Goal: Transaction & Acquisition: Purchase product/service

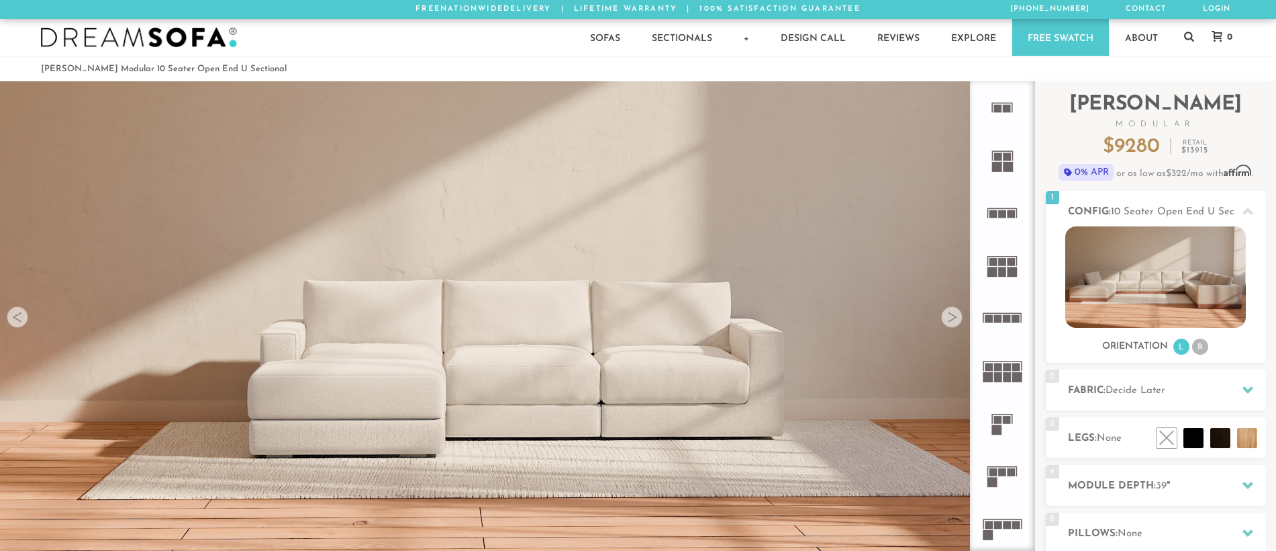
scroll to position [15713, 1266]
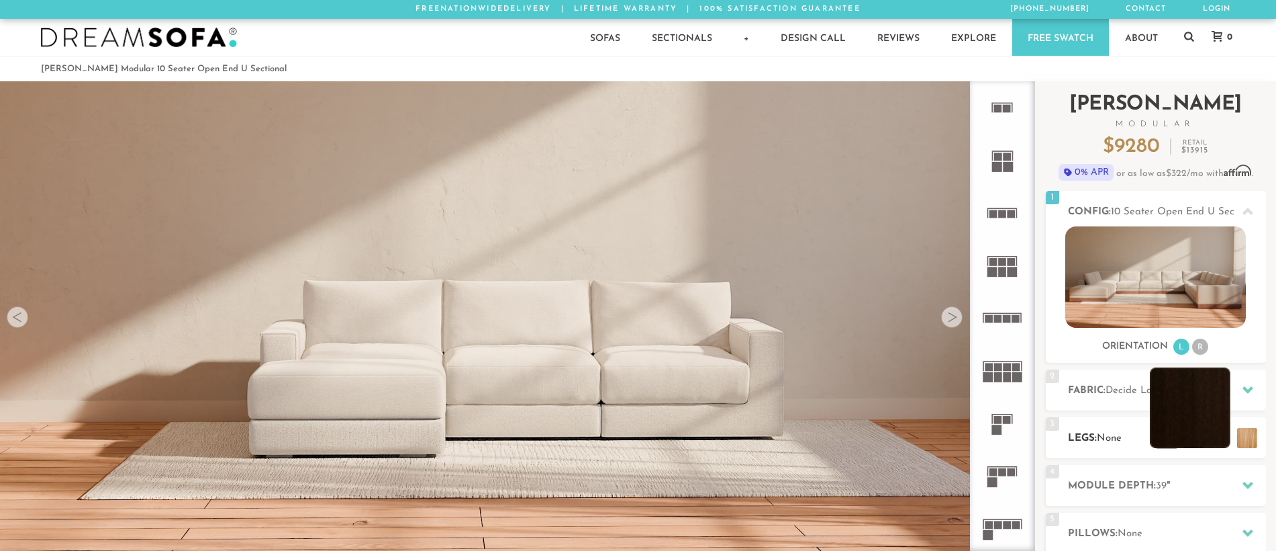
click at [1192, 442] on li at bounding box center [1190, 407] width 81 height 81
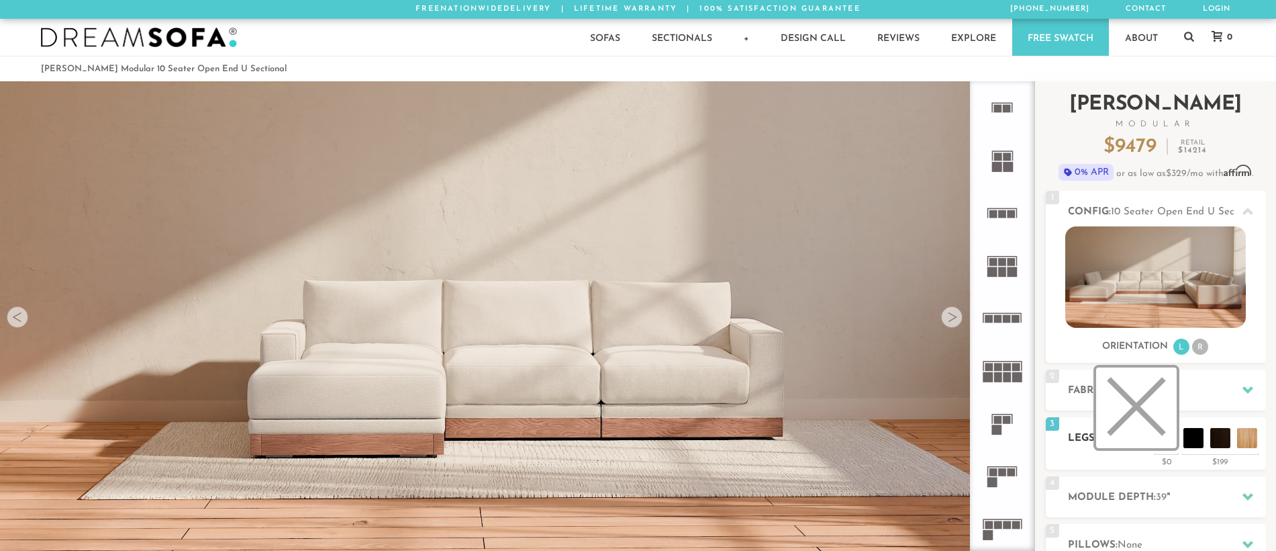
click at [1165, 440] on li at bounding box center [1137, 407] width 81 height 81
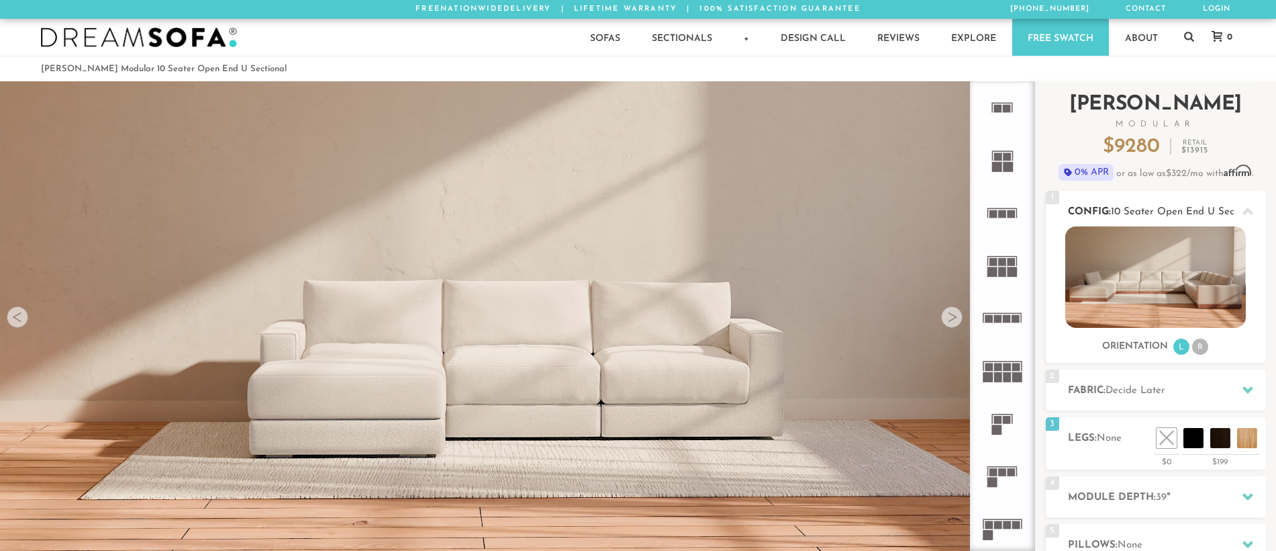
click at [1197, 347] on li "R" at bounding box center [1201, 346] width 16 height 16
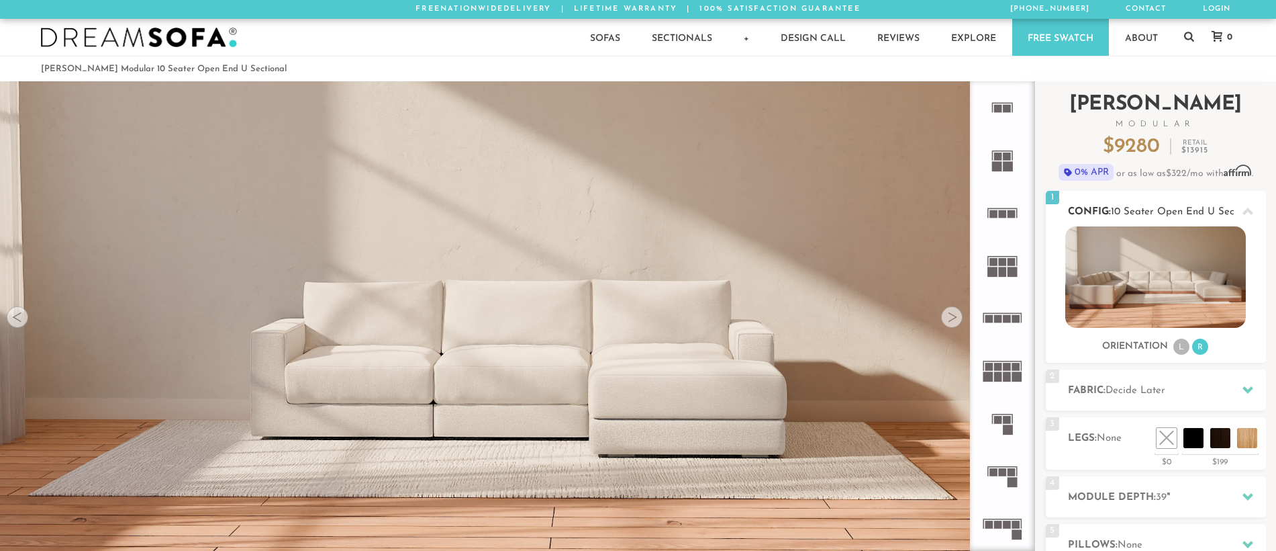
click at [1174, 345] on li "L" at bounding box center [1182, 346] width 16 height 16
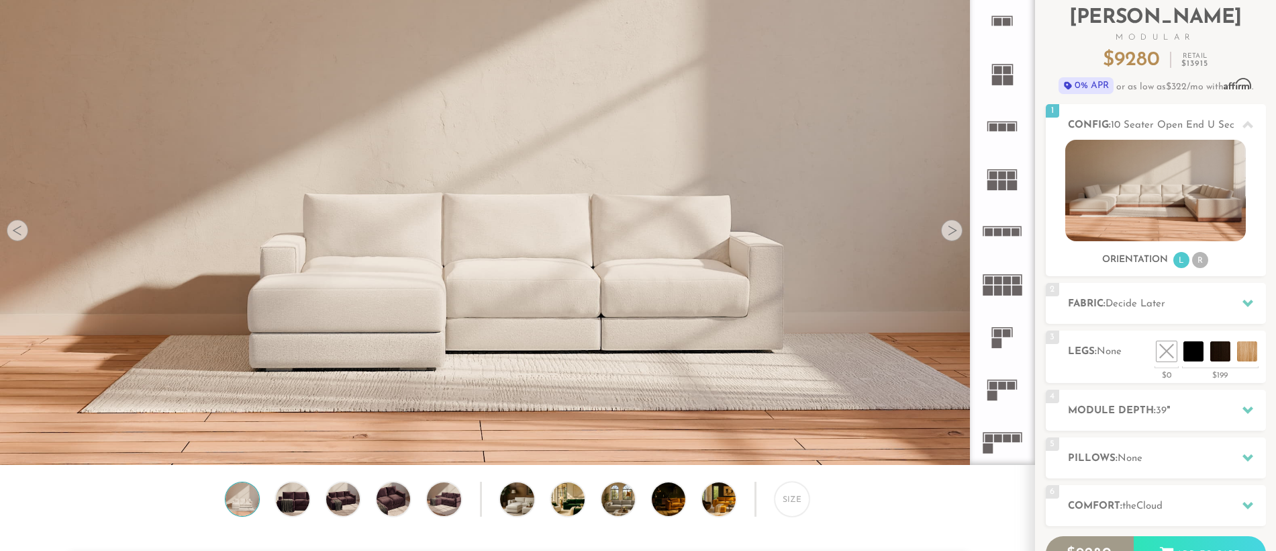
scroll to position [144, 0]
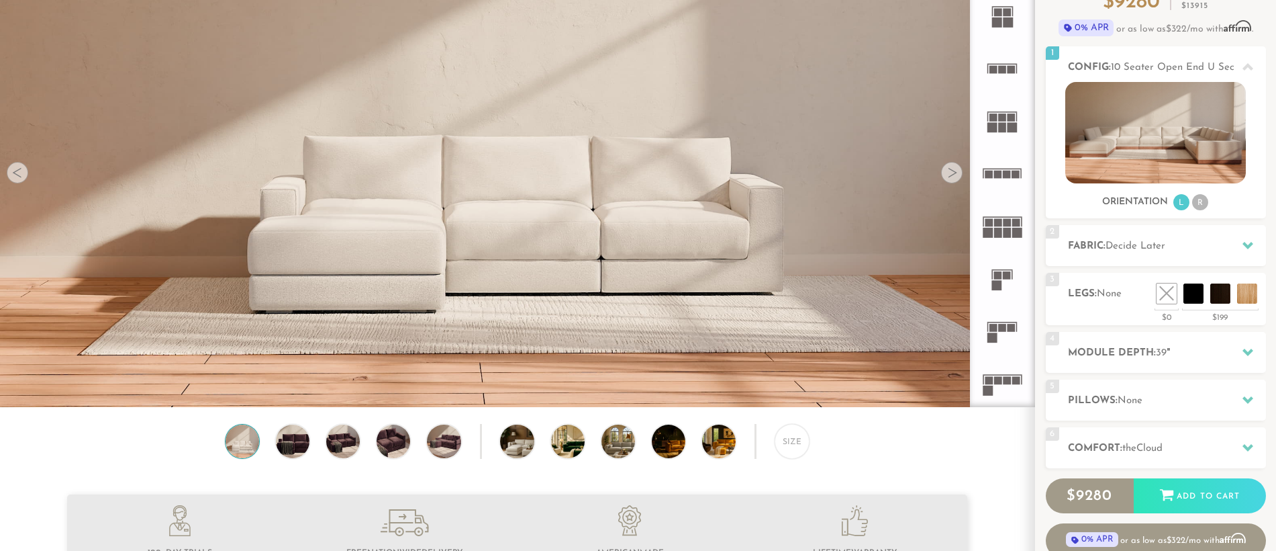
click at [1246, 266] on div "Introducing [PERSON_NAME] Modular $ 9280 Retail $ 13915 $ 9280 Retail $ 13915 0…" at bounding box center [1156, 263] width 220 height 653
click at [1183, 355] on h2 "Module Depth: 39 "" at bounding box center [1167, 352] width 198 height 15
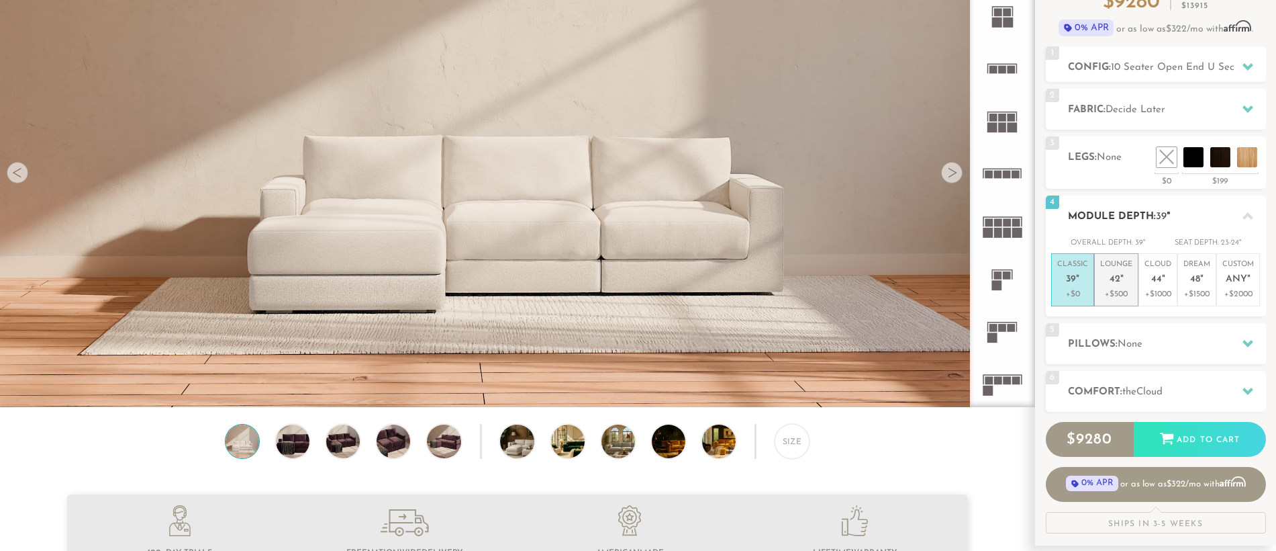
click at [1122, 289] on p "+$500" at bounding box center [1117, 294] width 32 height 12
click at [1074, 293] on p "+$0" at bounding box center [1073, 294] width 31 height 12
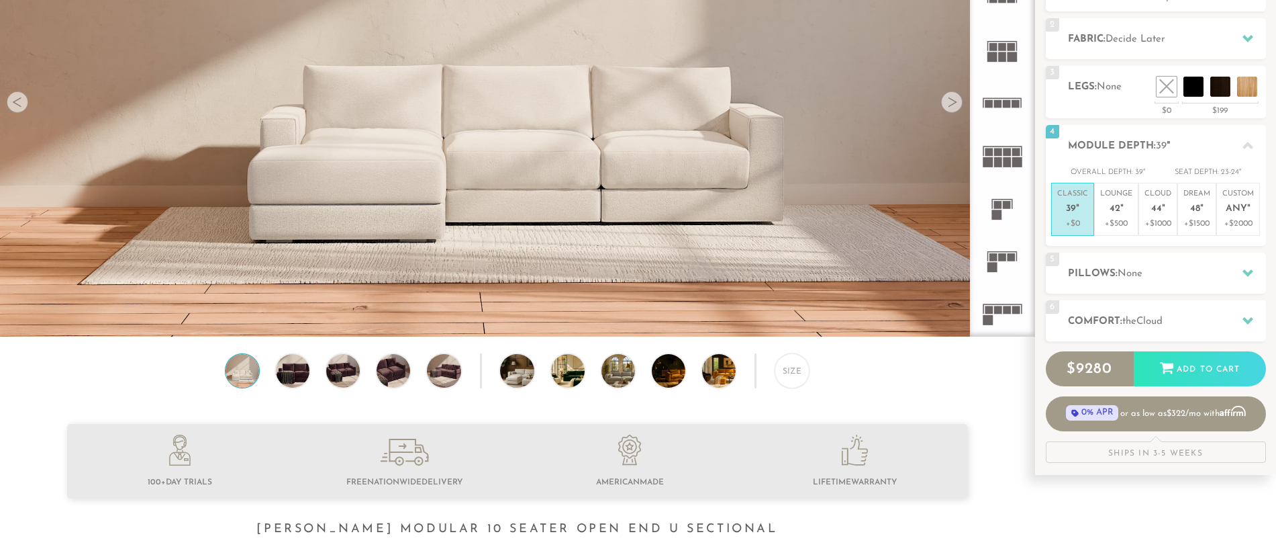
scroll to position [225, 0]
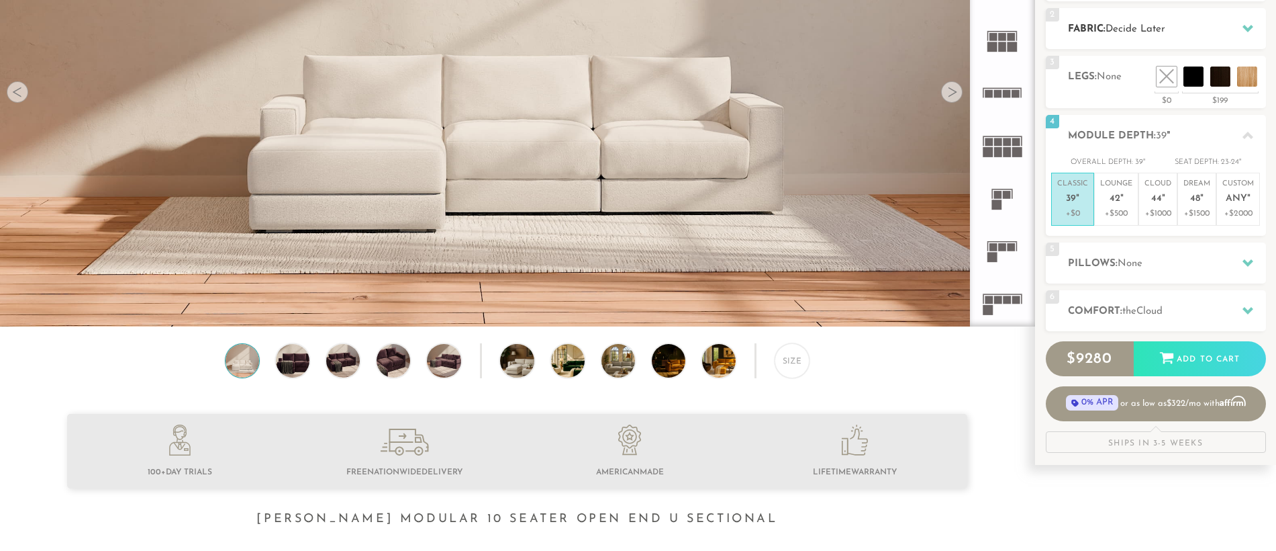
click at [1246, 28] on icon at bounding box center [1248, 28] width 11 height 7
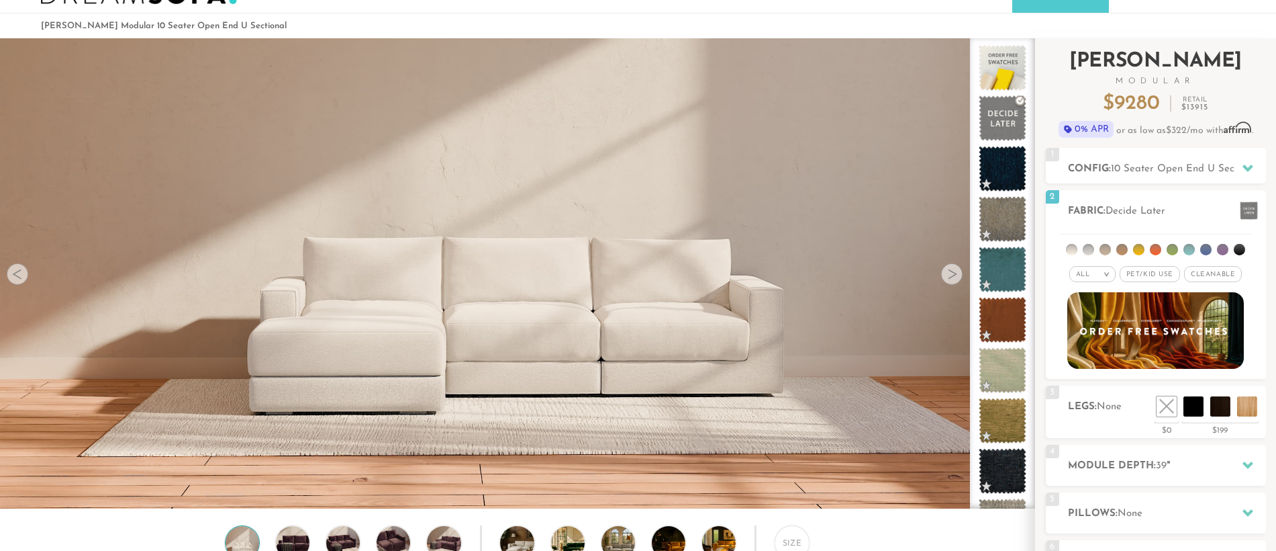
scroll to position [62, 0]
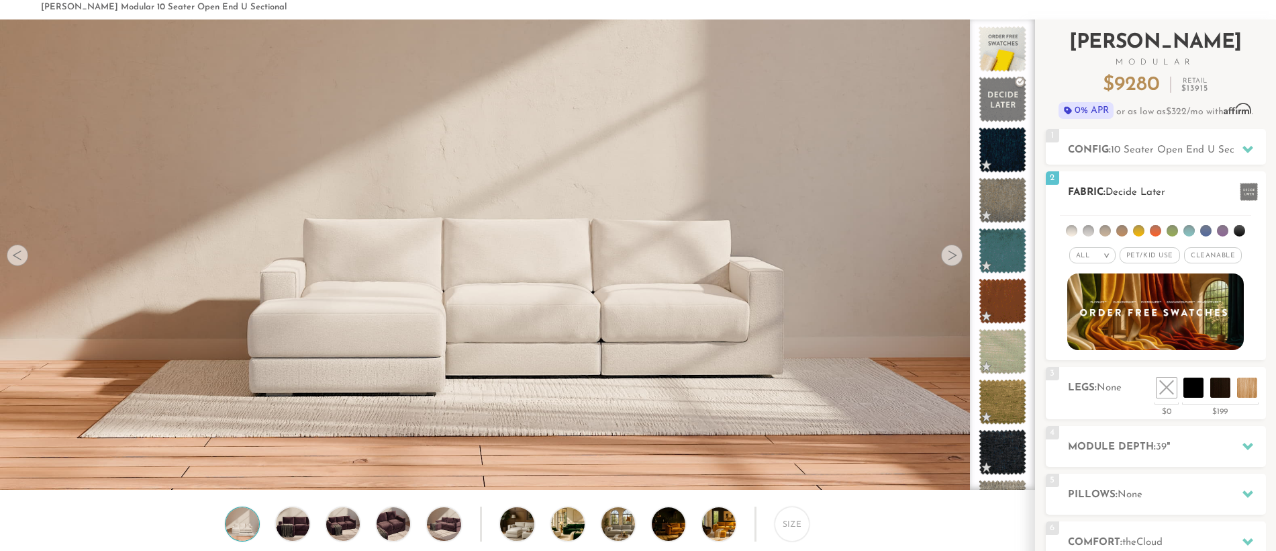
click at [1123, 230] on li at bounding box center [1122, 230] width 11 height 11
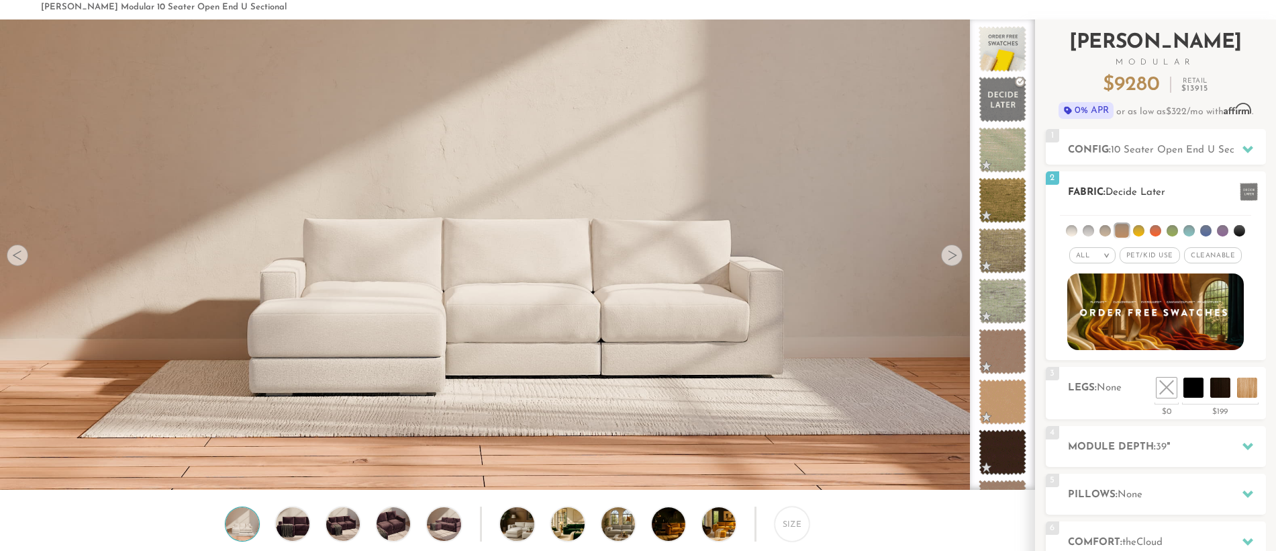
click at [1097, 234] on ul at bounding box center [1155, 228] width 191 height 25
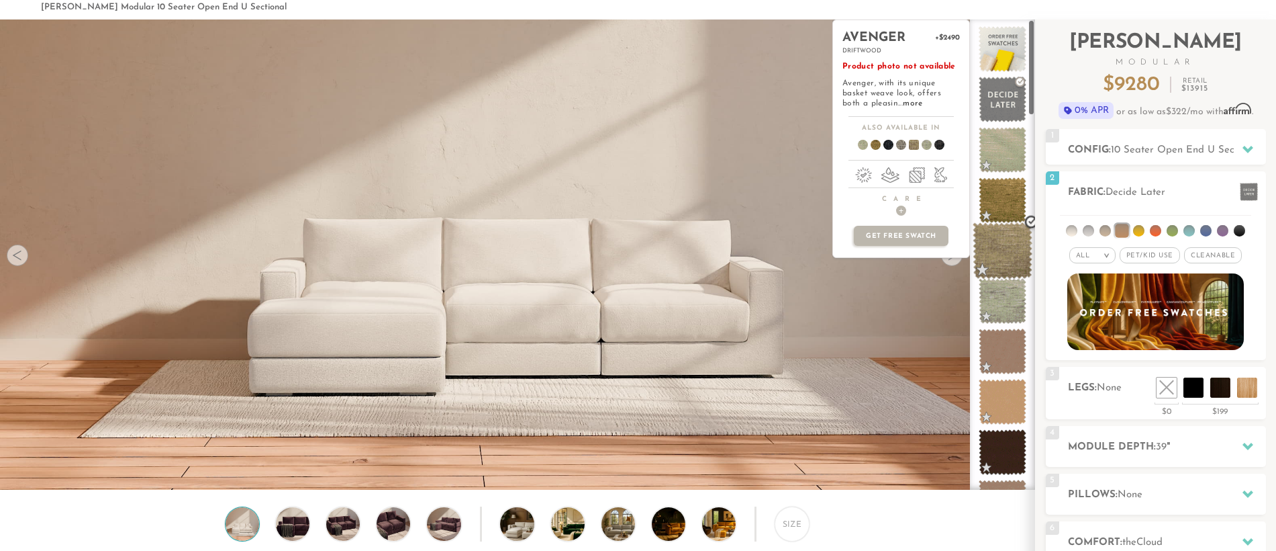
click at [1003, 246] on span at bounding box center [1003, 250] width 60 height 57
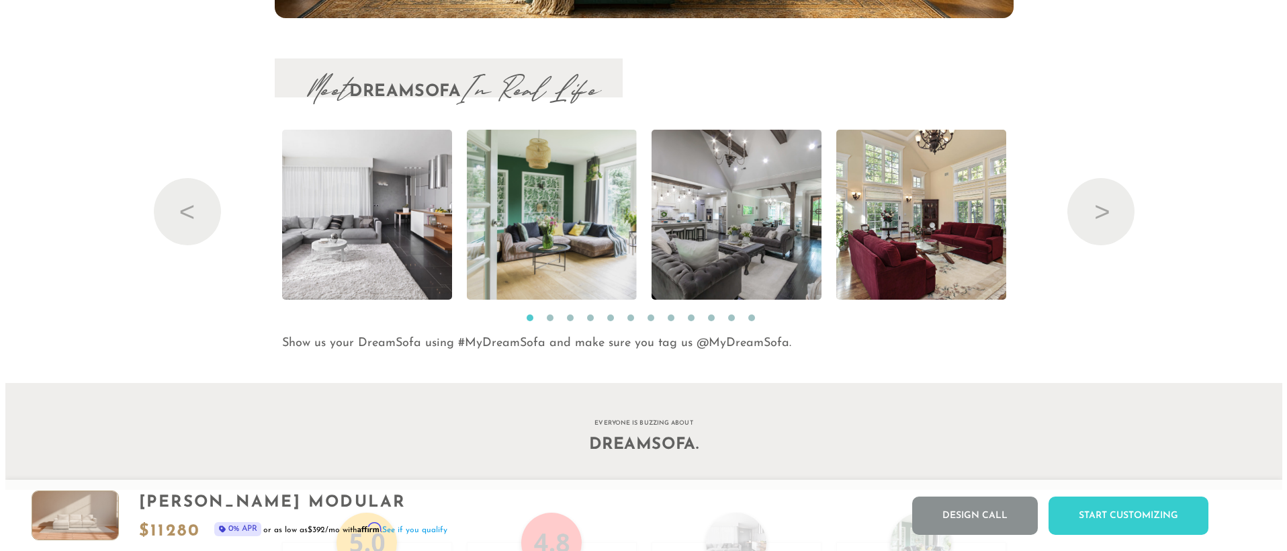
scroll to position [14615, 0]
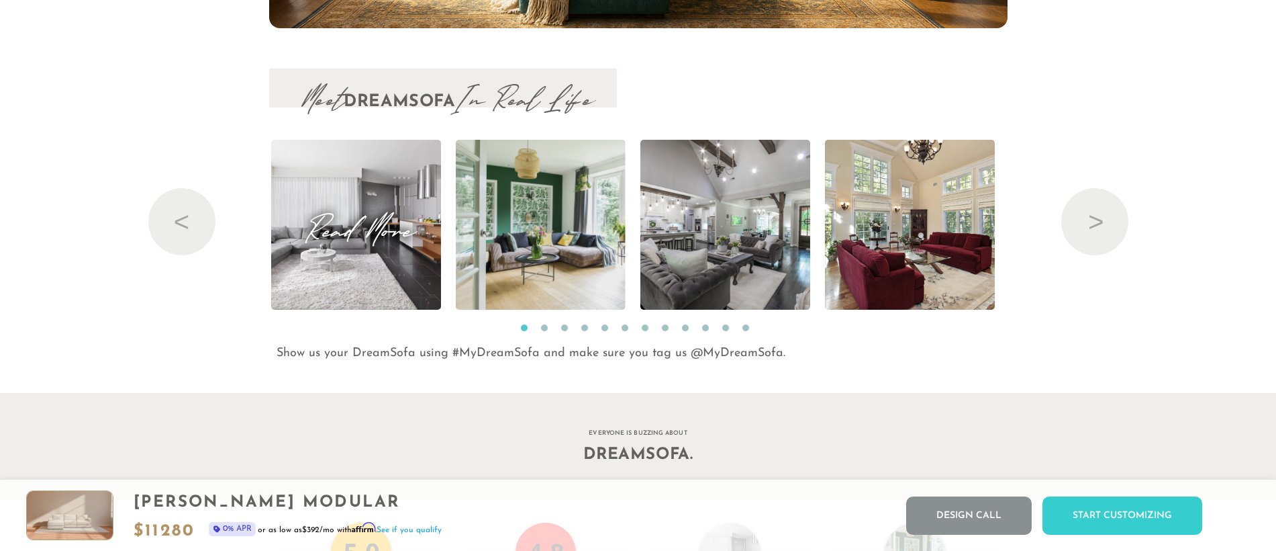
click at [411, 269] on img at bounding box center [355, 225] width 255 height 170
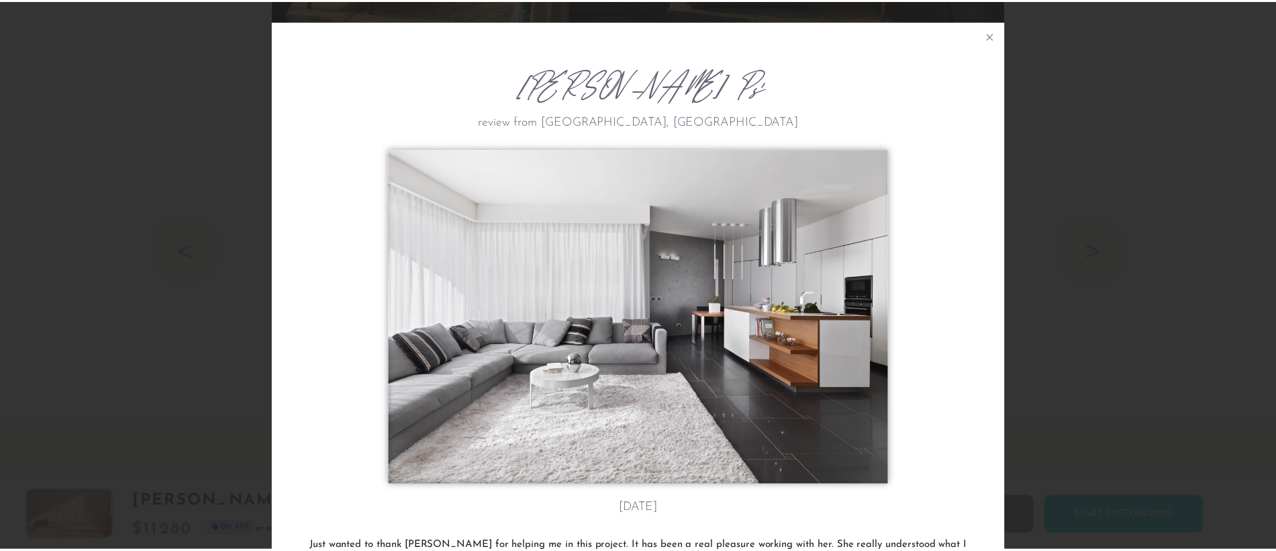
scroll to position [15868, 1276]
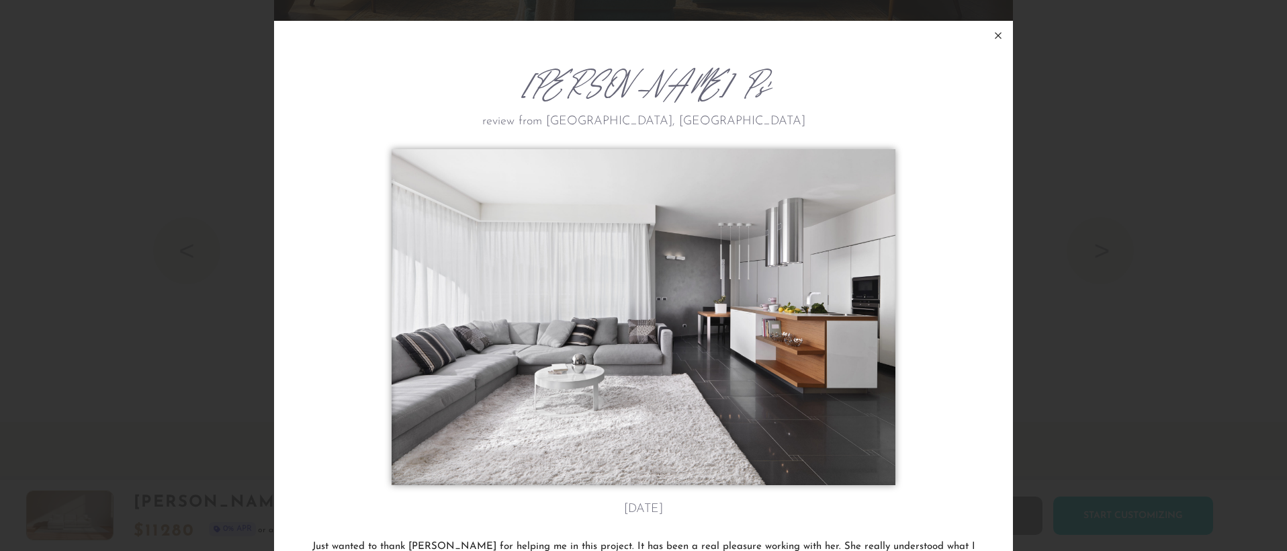
click at [992, 40] on icon at bounding box center [998, 36] width 16 height 16
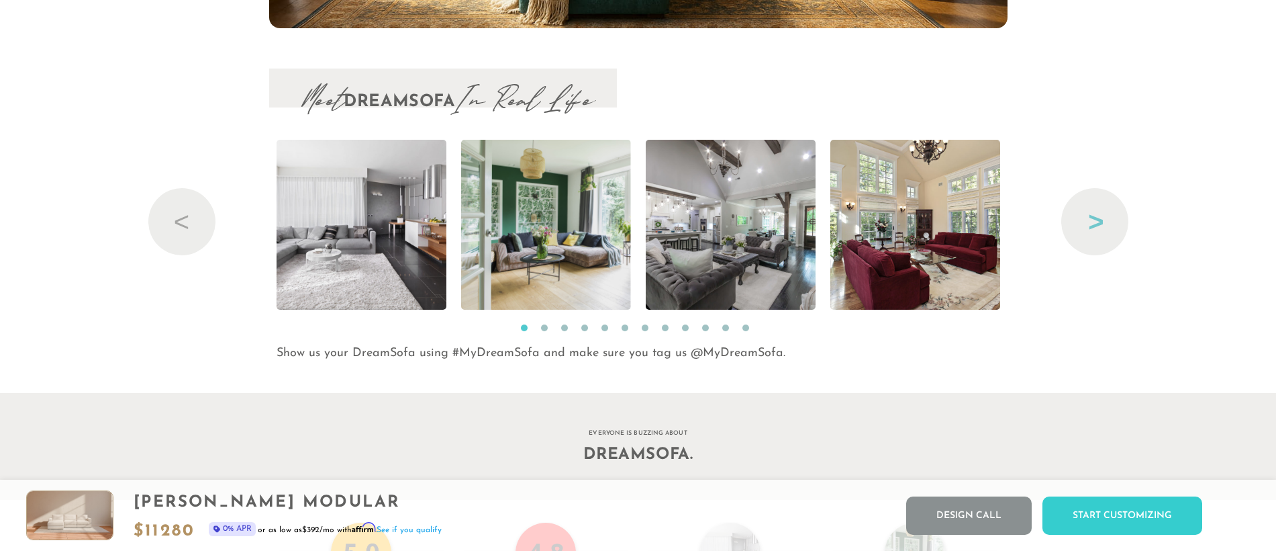
click at [1083, 218] on button "Next" at bounding box center [1095, 221] width 67 height 67
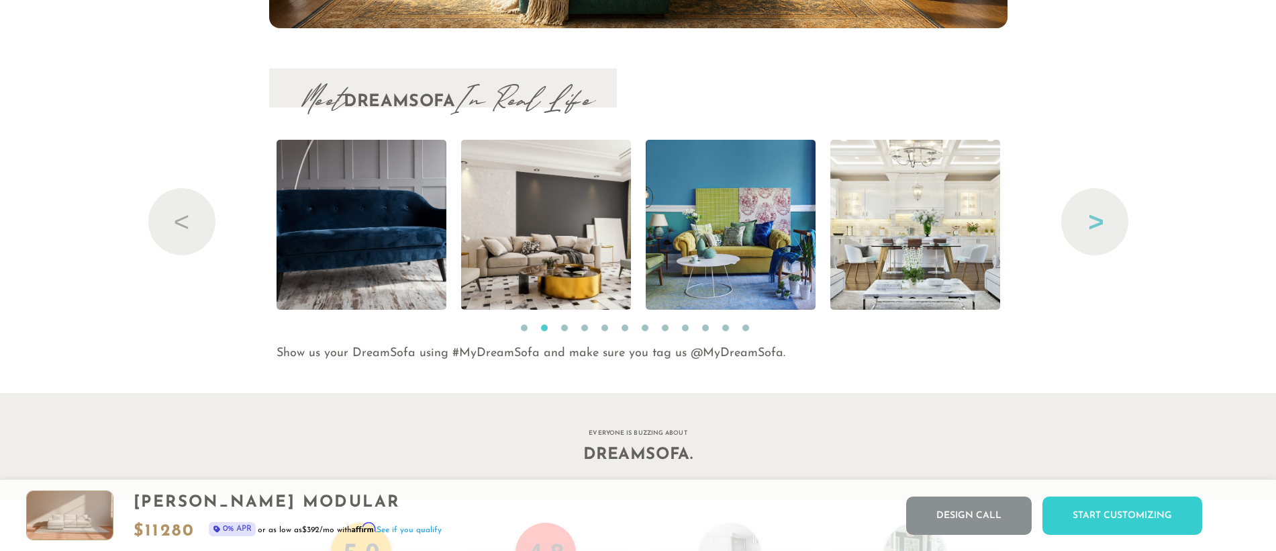
click at [1100, 231] on button "Next" at bounding box center [1095, 221] width 67 height 67
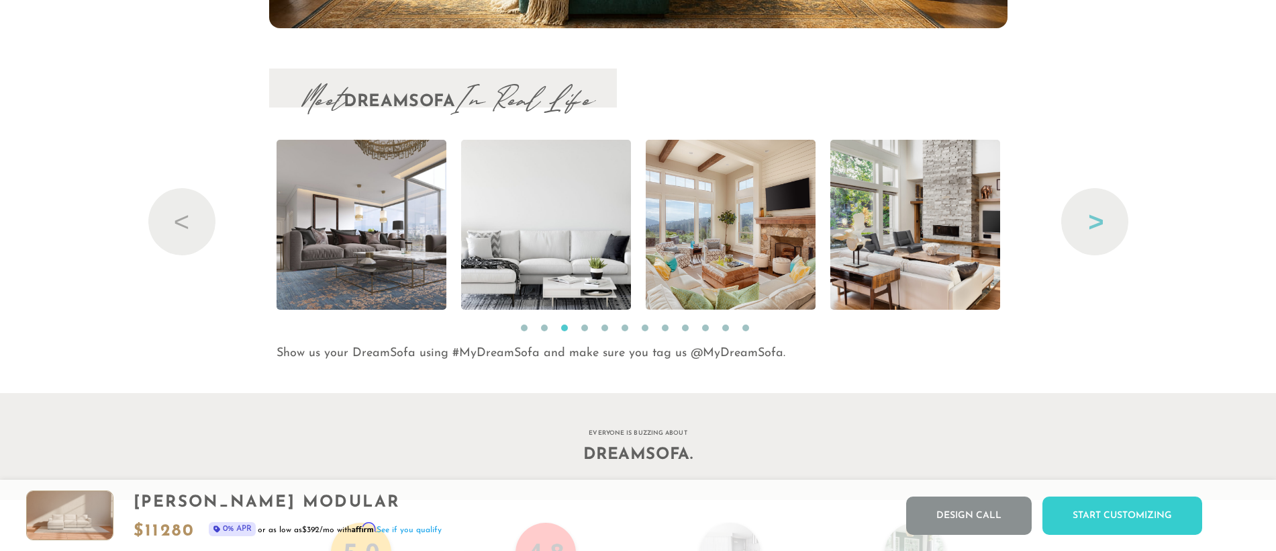
click at [1098, 234] on button "Next" at bounding box center [1095, 221] width 67 height 67
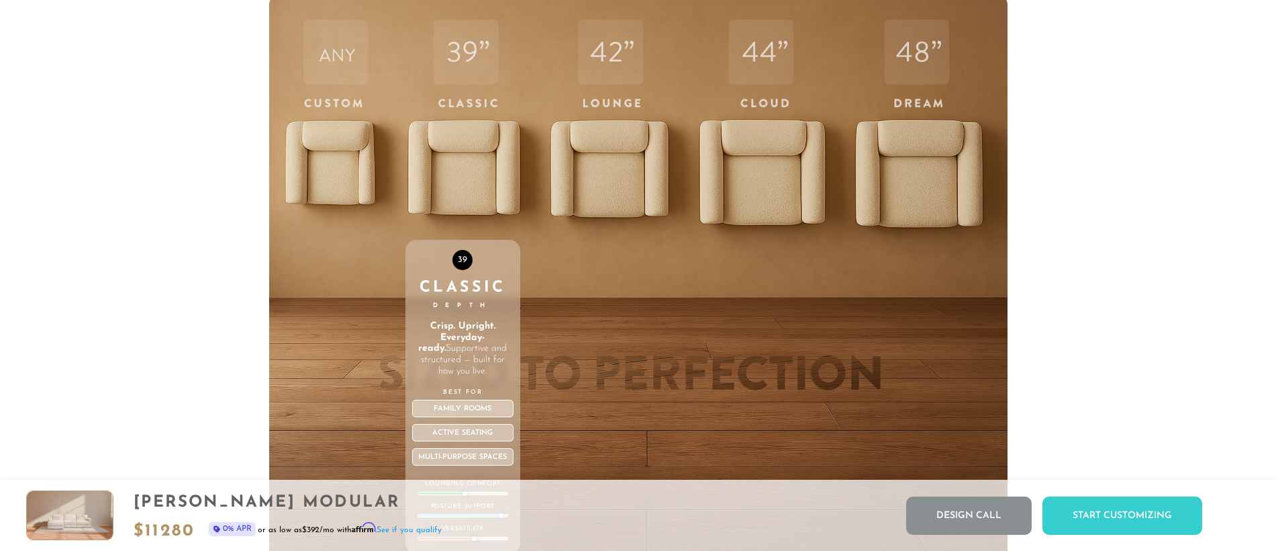
scroll to position [0, 0]
